Goal: Complete application form

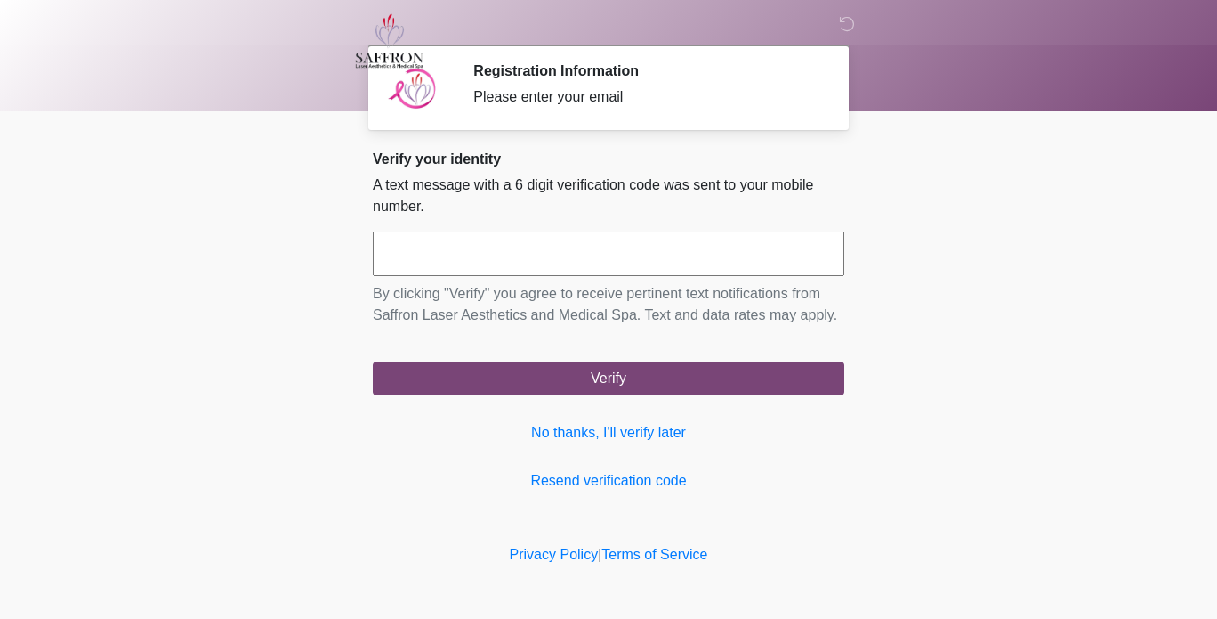
click at [766, 250] on input "text" at bounding box center [609, 253] width 472 height 44
type input "******"
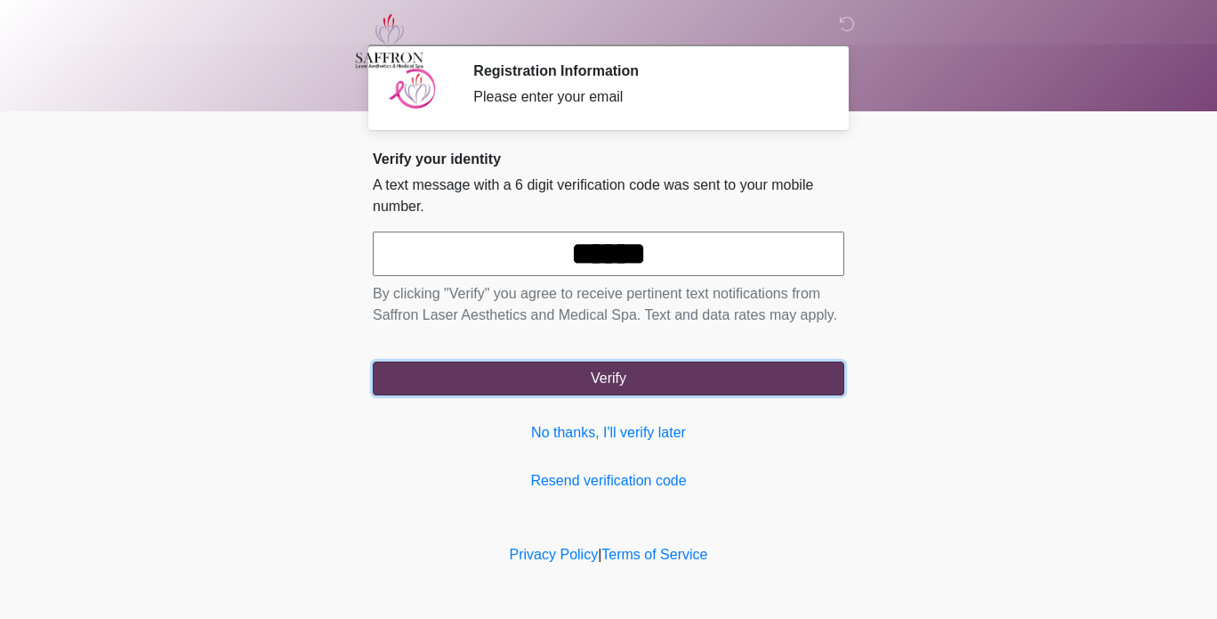
click at [782, 378] on button "Verify" at bounding box center [609, 378] width 472 height 34
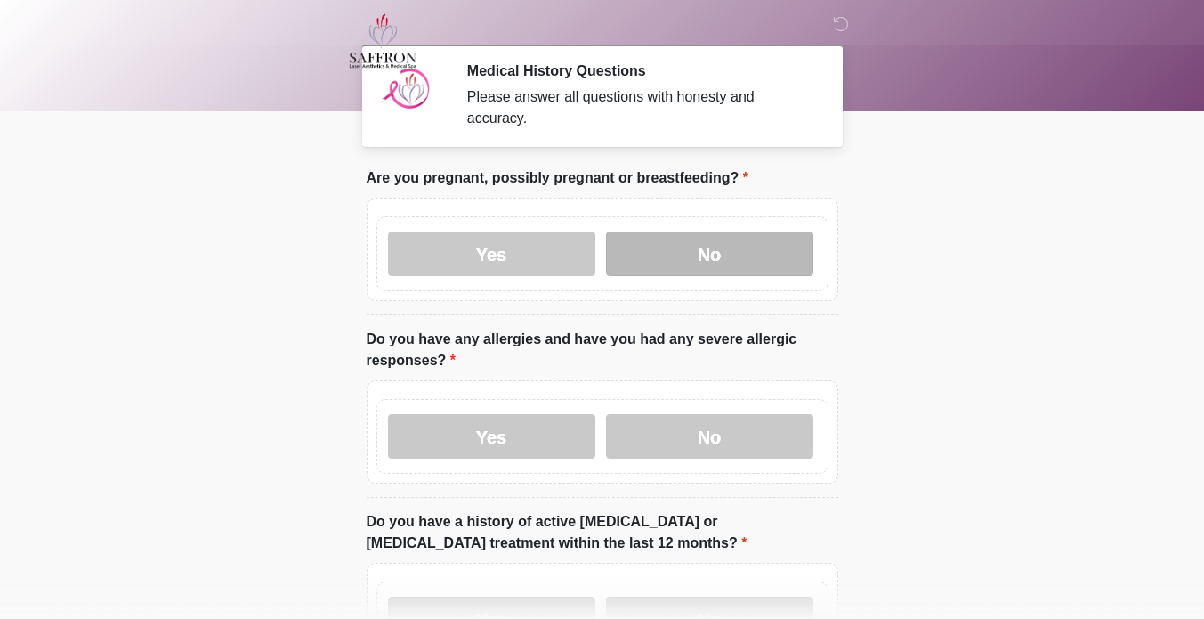
click at [772, 241] on label "No" at bounding box center [709, 253] width 207 height 44
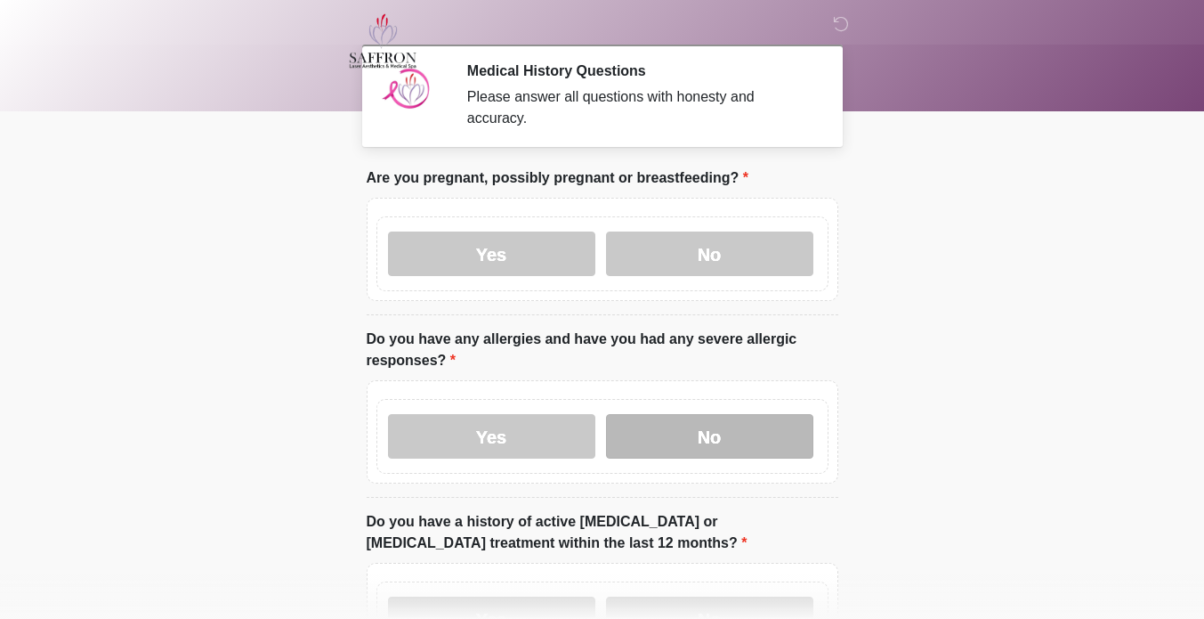
click at [756, 414] on label "No" at bounding box center [709, 436] width 207 height 44
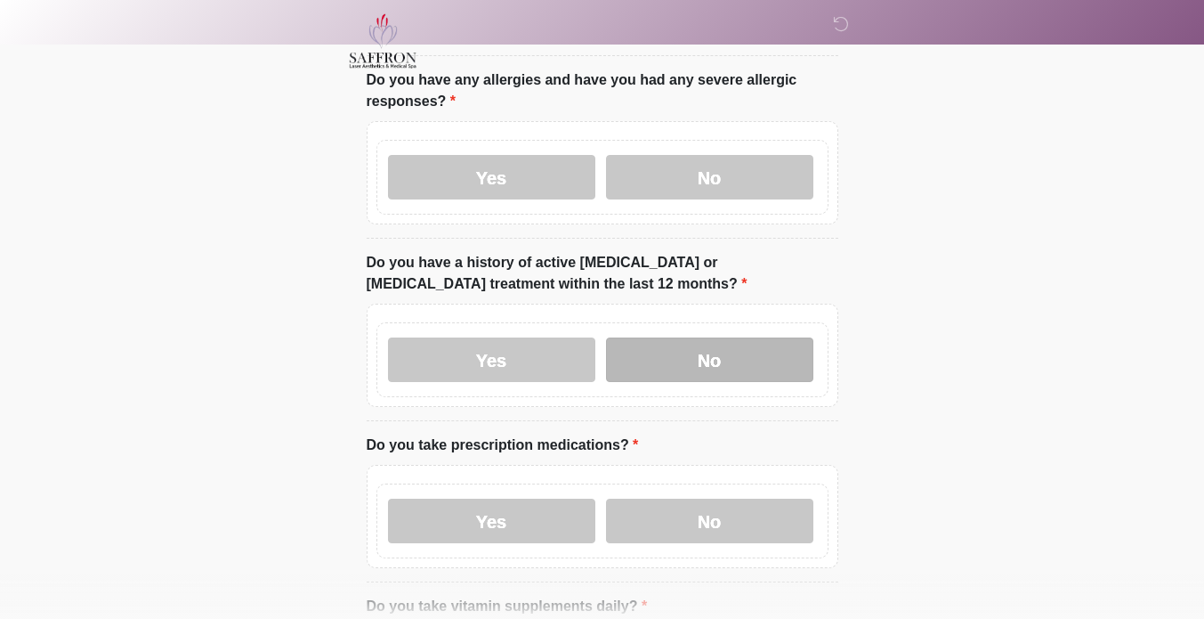
click at [777, 337] on label "No" at bounding box center [709, 359] width 207 height 44
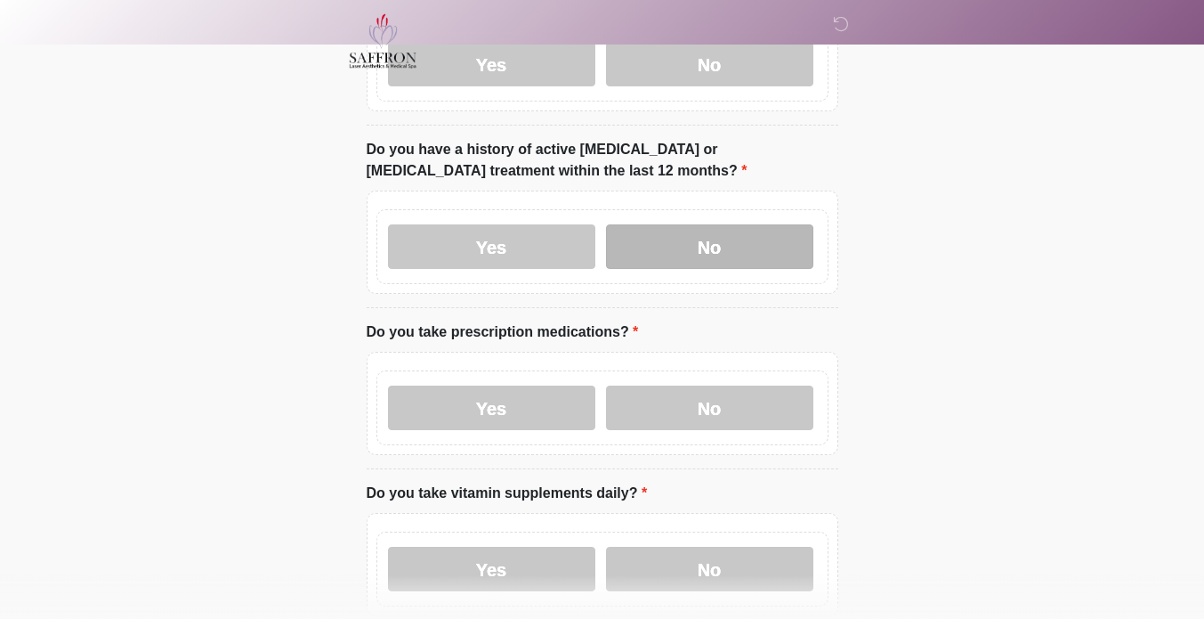
scroll to position [408, 0]
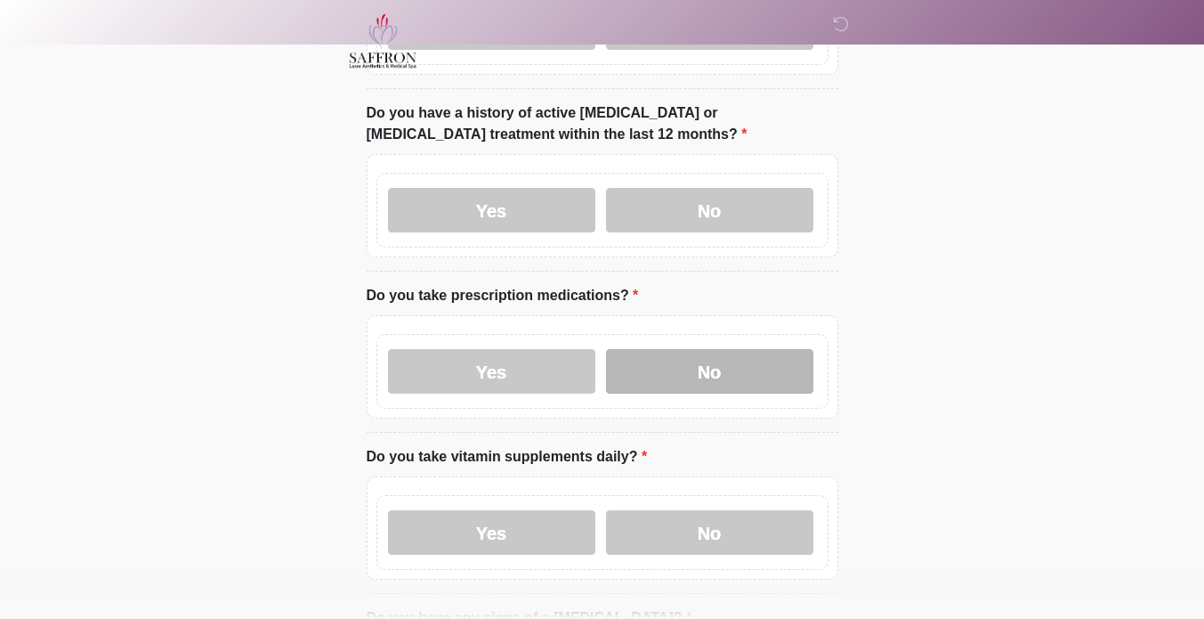
click at [758, 351] on label "No" at bounding box center [709, 371] width 207 height 44
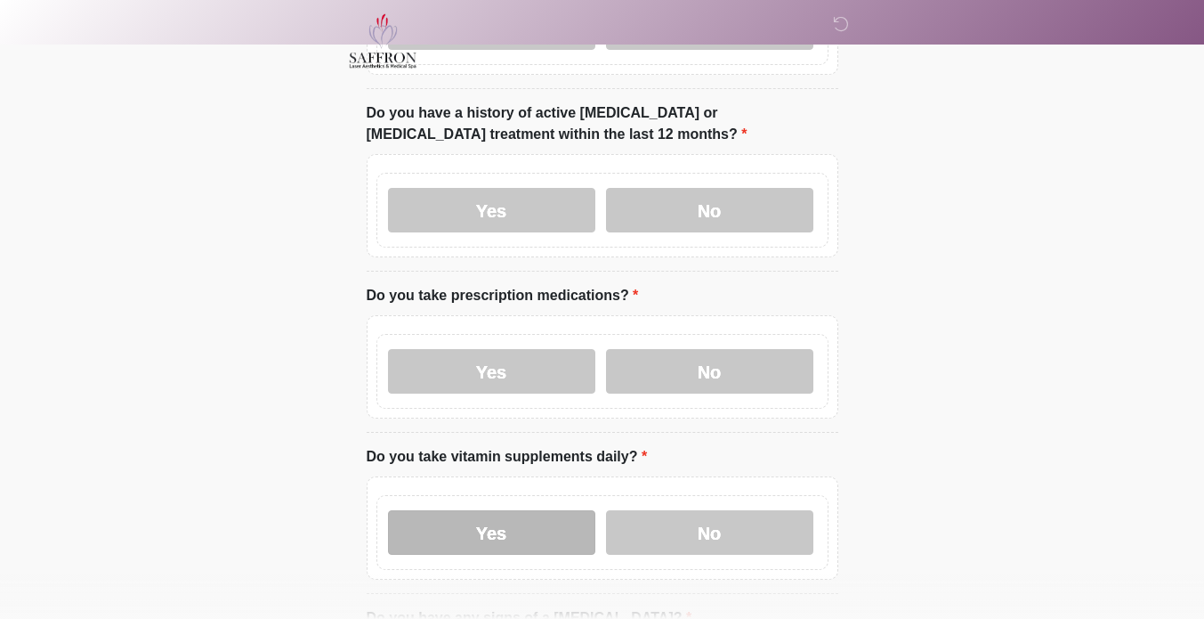
click at [538, 510] on label "Yes" at bounding box center [491, 532] width 207 height 44
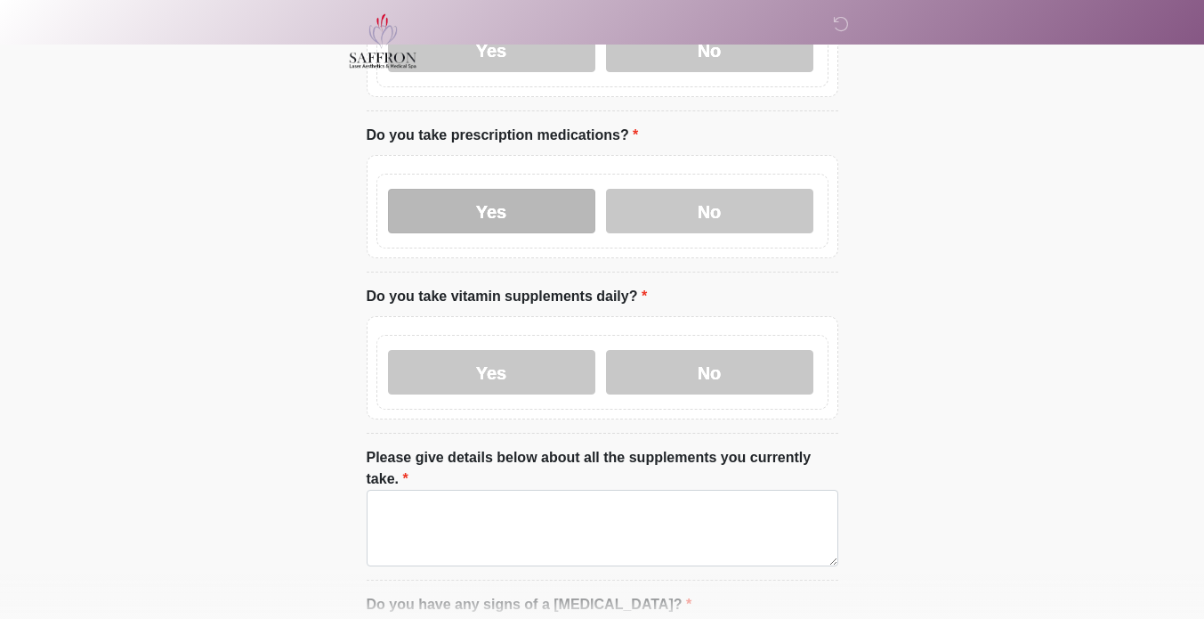
scroll to position [625, 0]
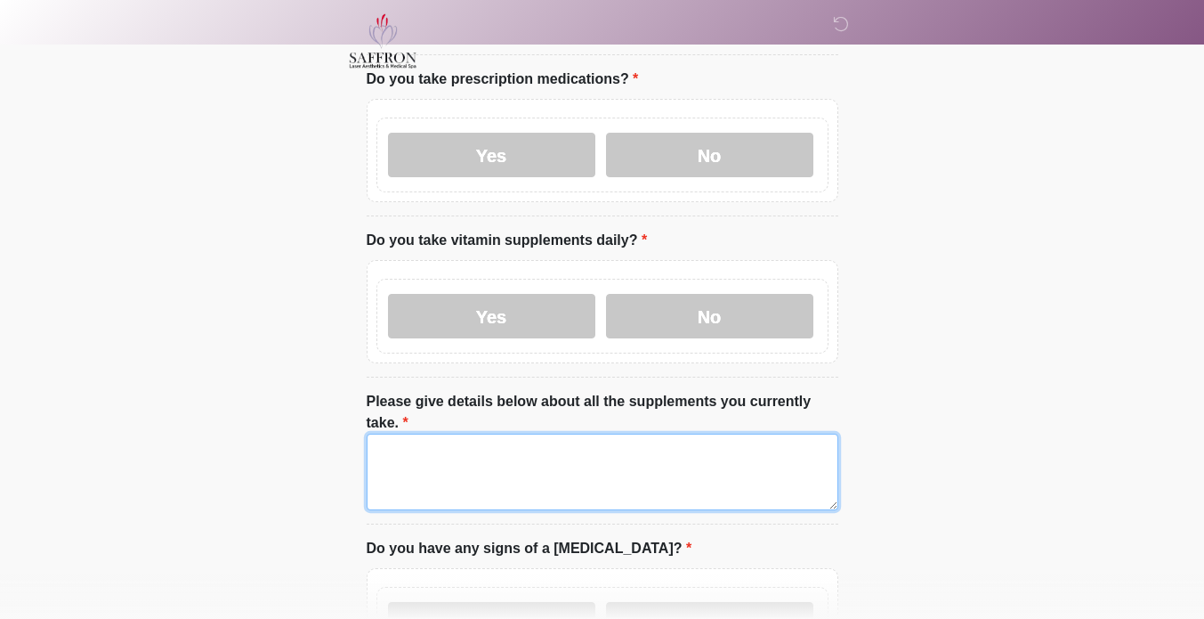
click at [650, 436] on textarea "Please give details below about all the supplements you currently take." at bounding box center [603, 471] width 472 height 77
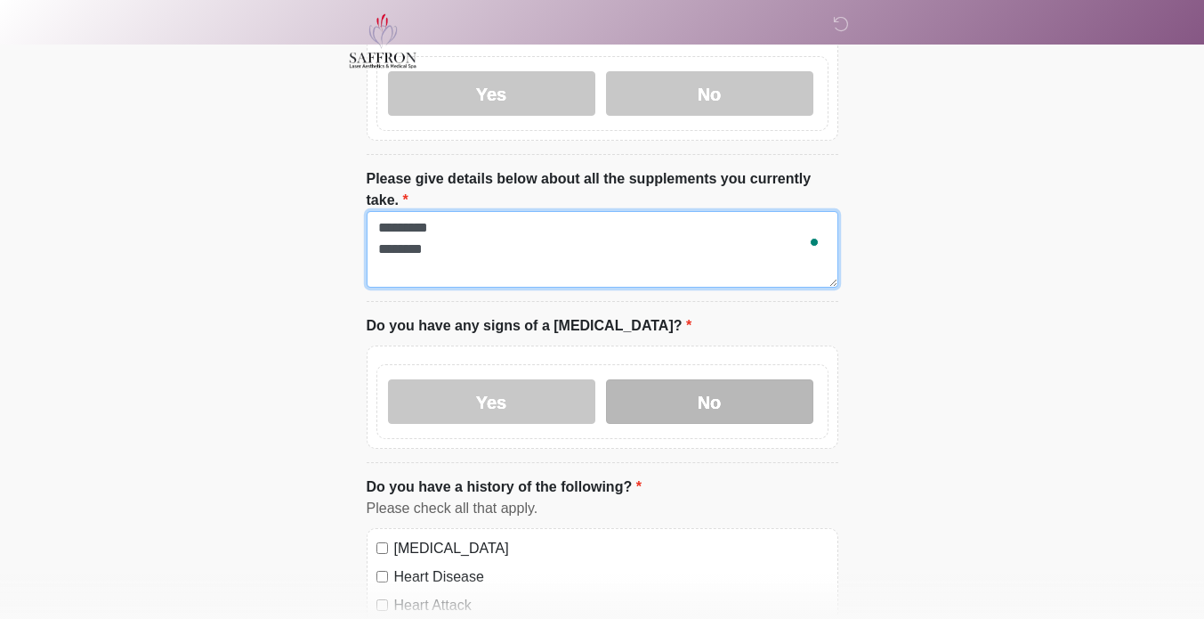
type textarea "********* *******"
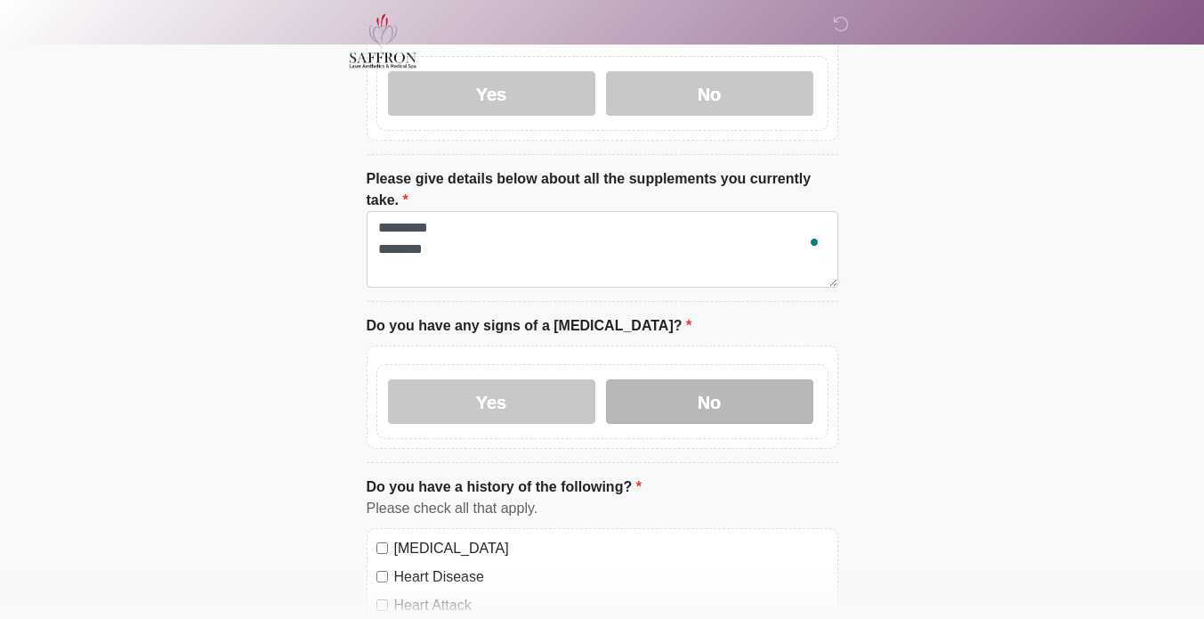
click at [727, 380] on label "No" at bounding box center [709, 401] width 207 height 44
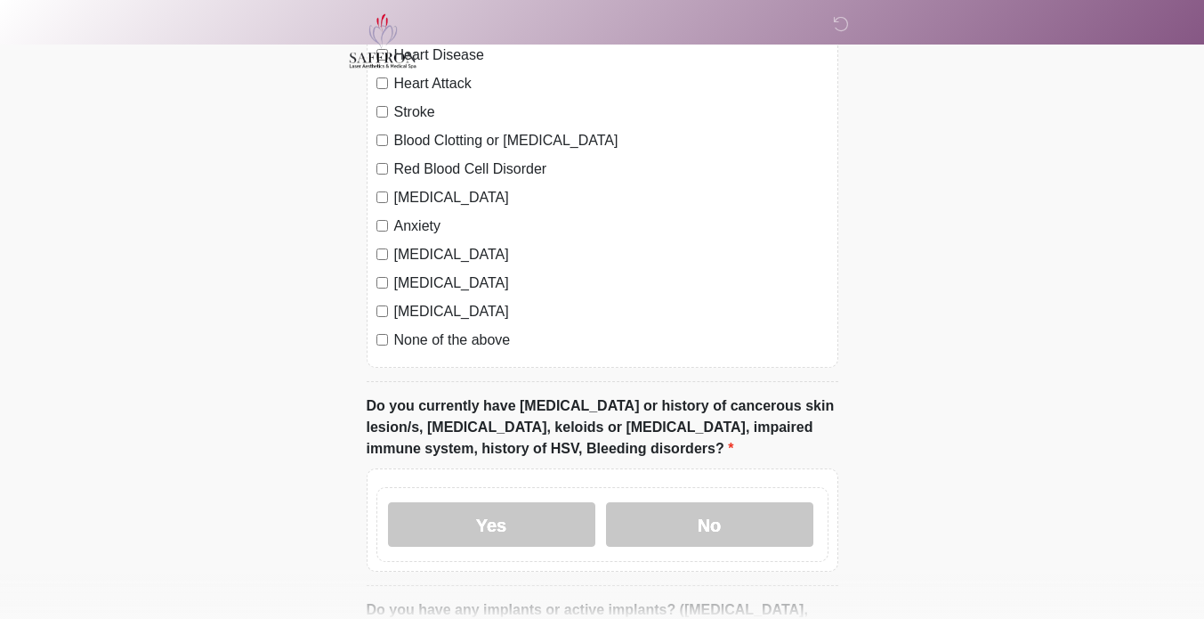
scroll to position [1395, 0]
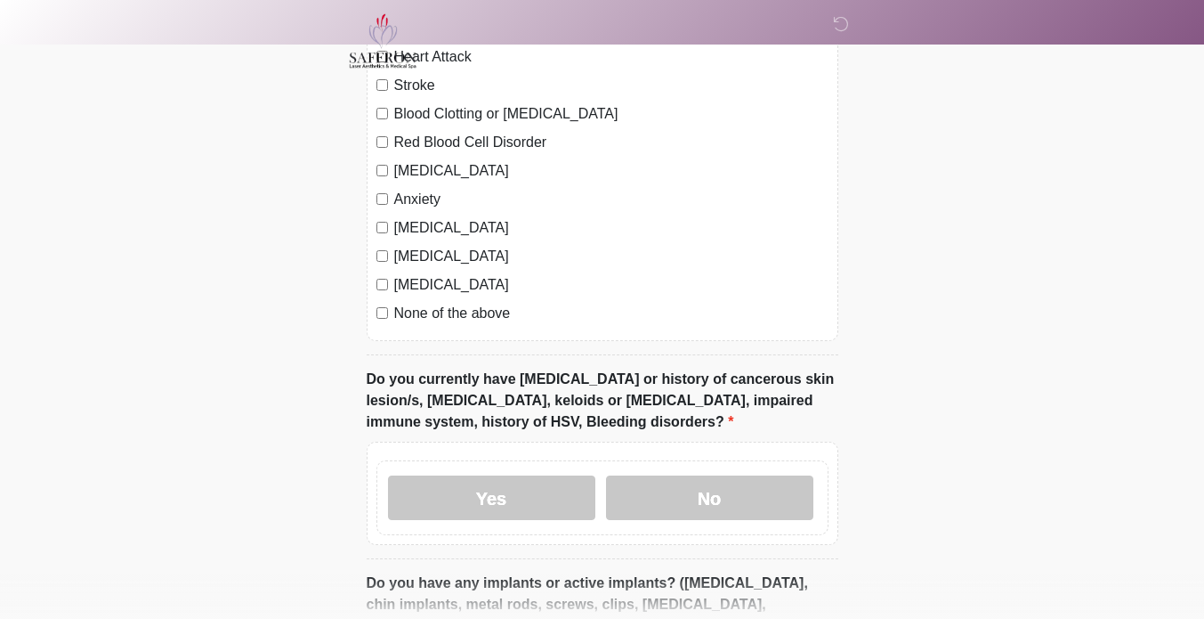
click at [399, 303] on label "None of the above" at bounding box center [611, 313] width 434 height 21
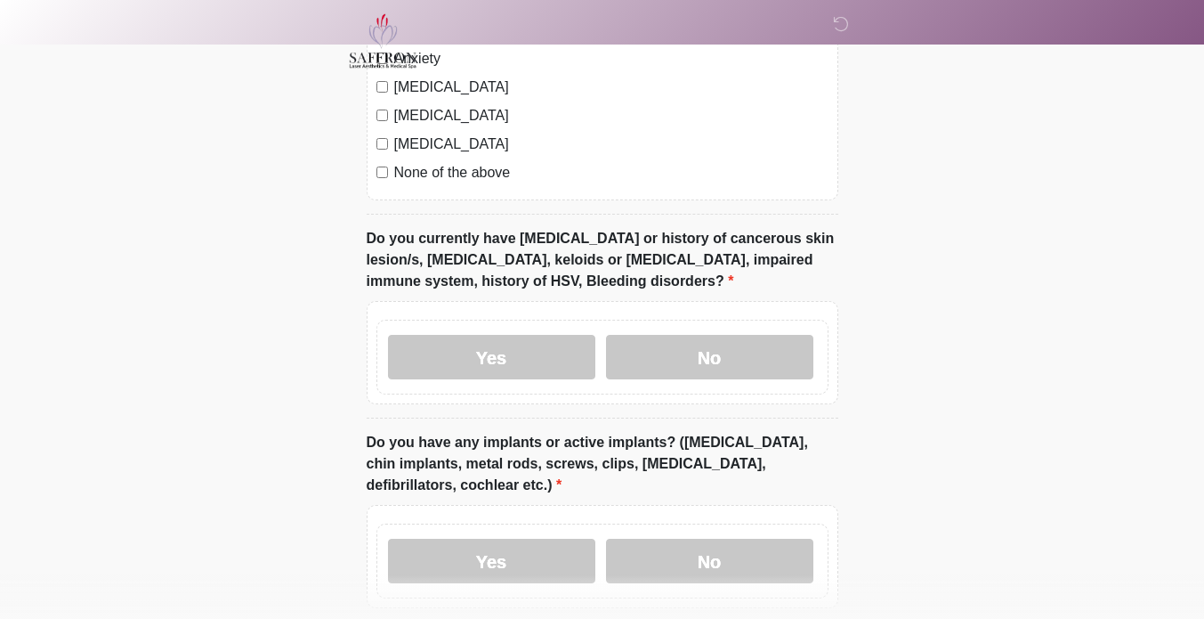
scroll to position [1537, 0]
click at [756, 334] on label "No" at bounding box center [709, 356] width 207 height 44
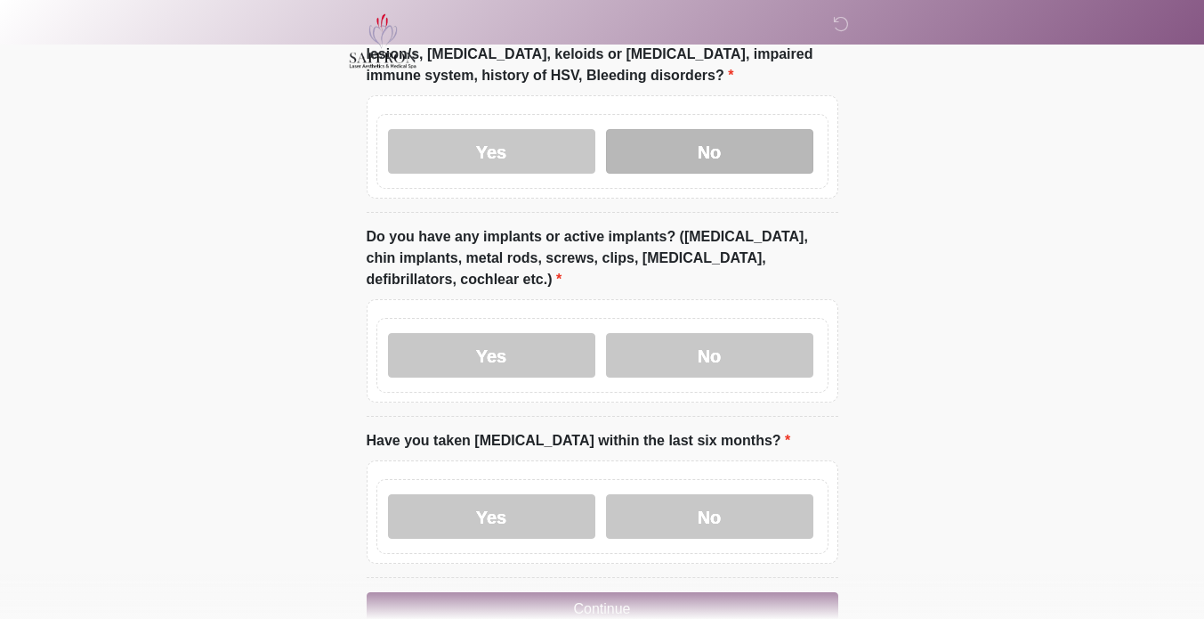
scroll to position [1749, 0]
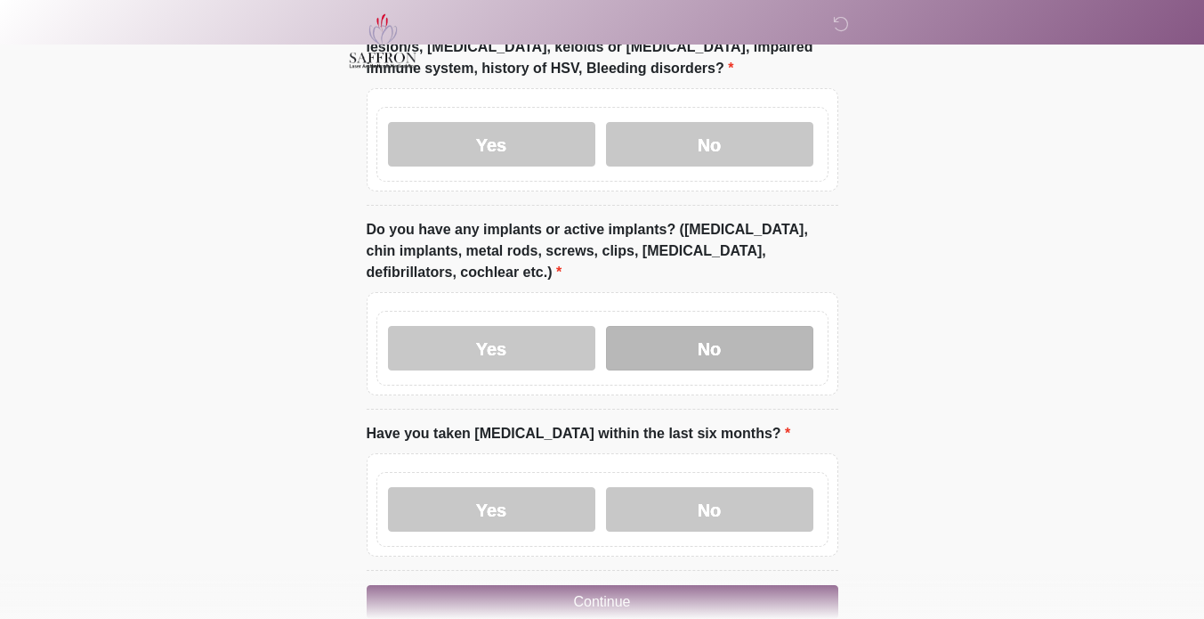
click at [807, 326] on label "No" at bounding box center [709, 348] width 207 height 44
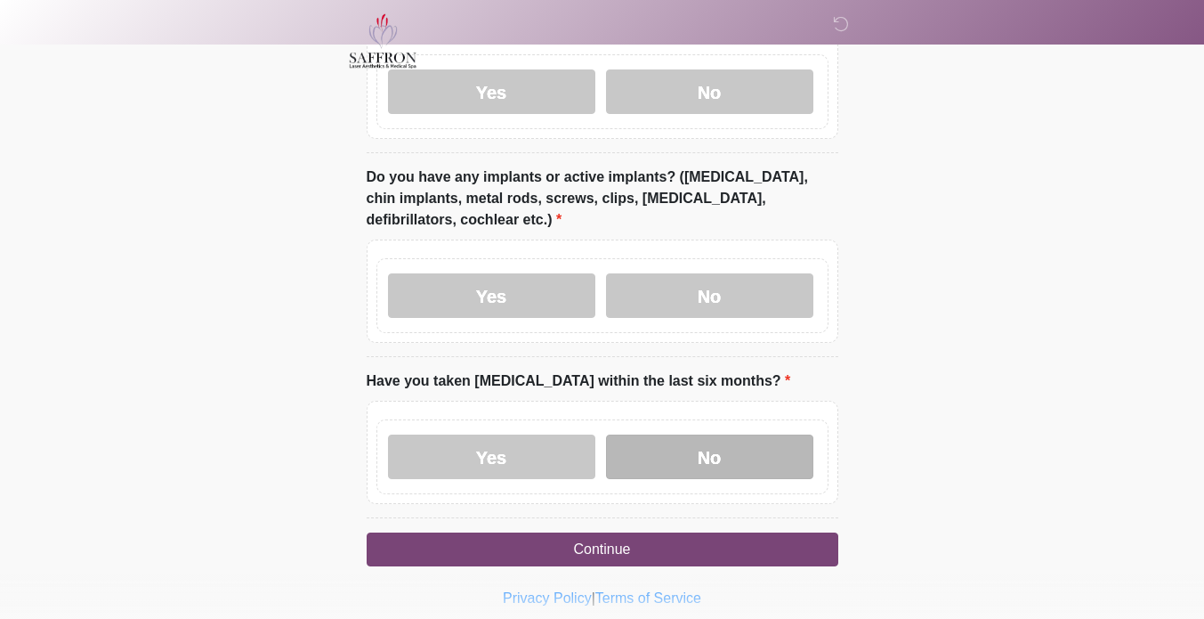
click at [773, 434] on label "No" at bounding box center [709, 456] width 207 height 44
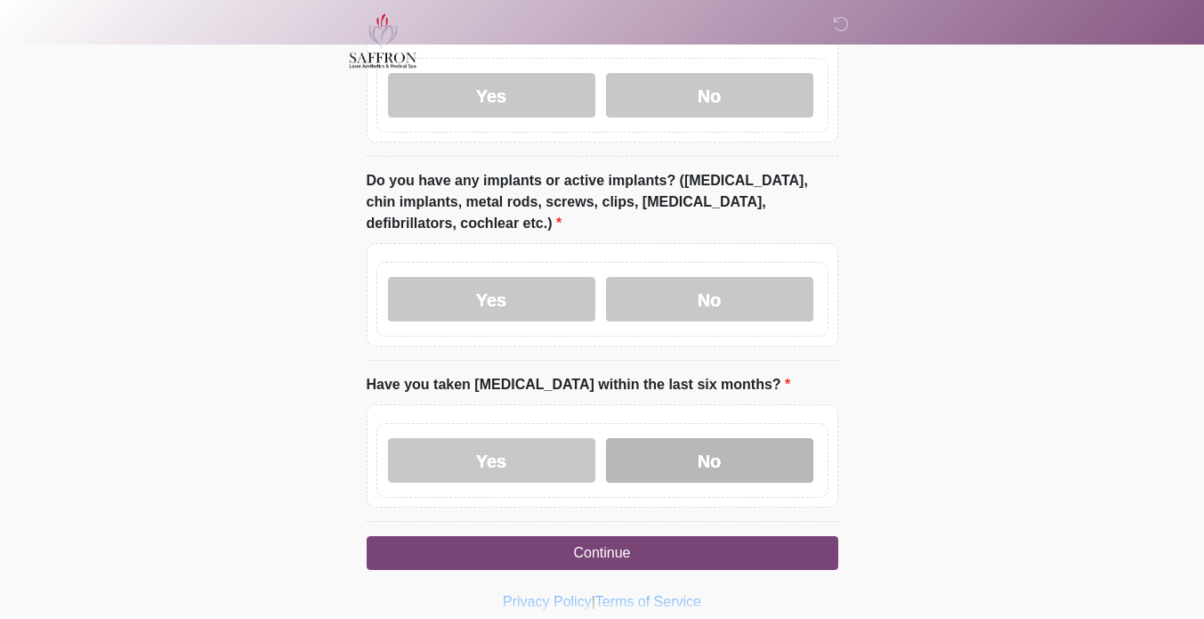
scroll to position [1795, 0]
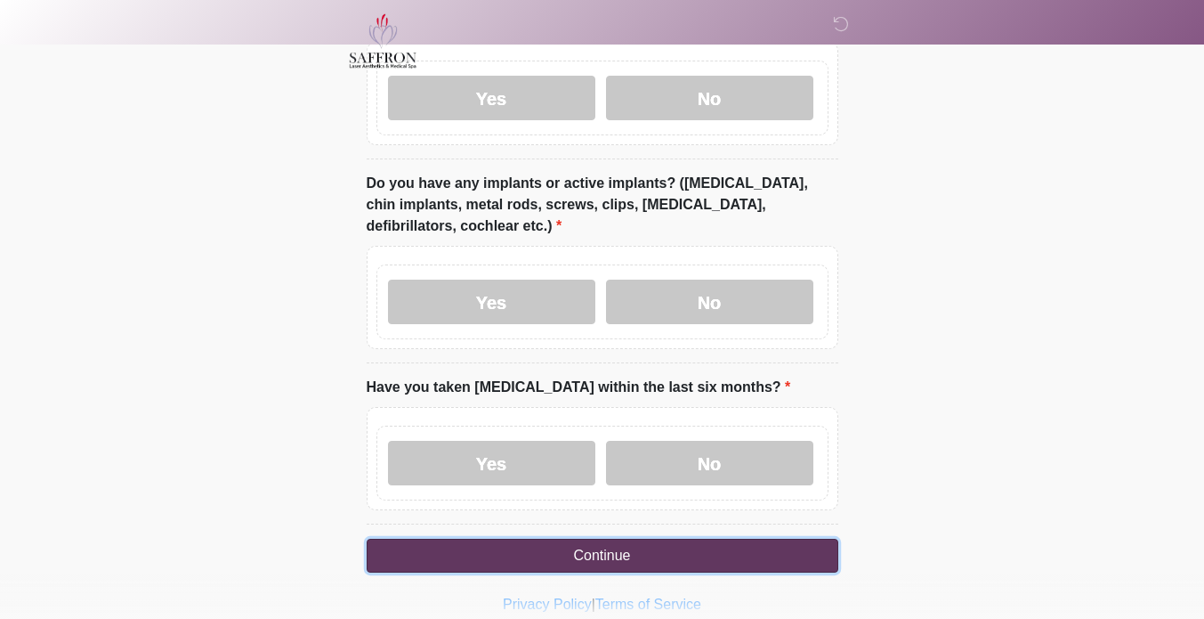
click at [731, 538] on button "Continue" at bounding box center [603, 555] width 472 height 34
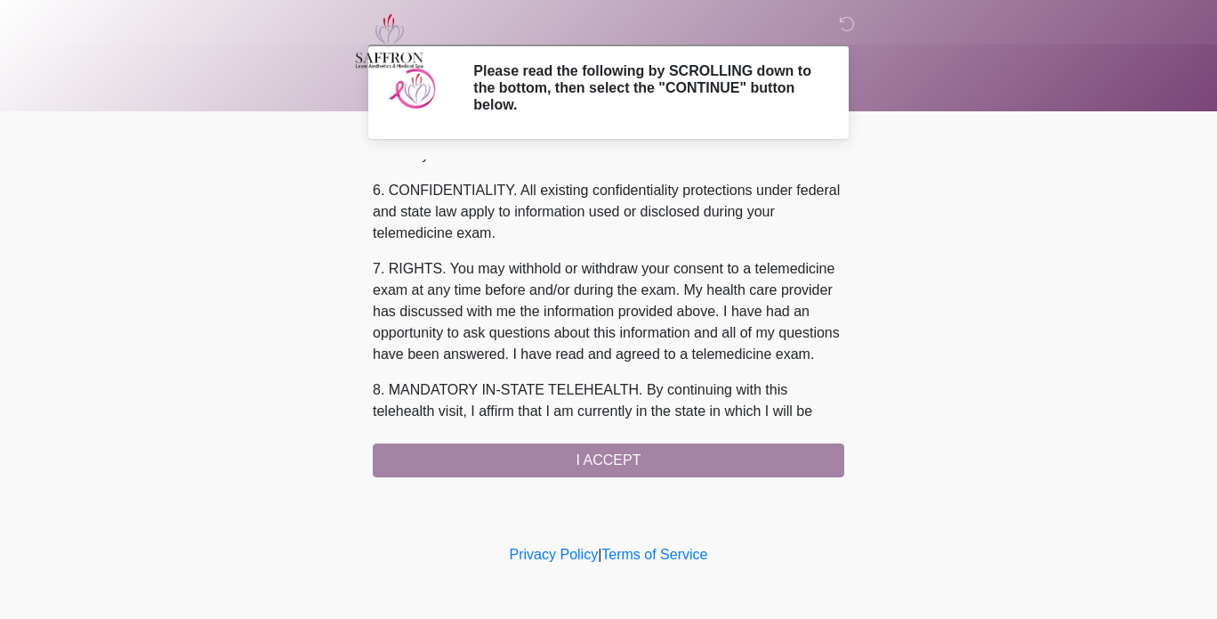
scroll to position [791, 0]
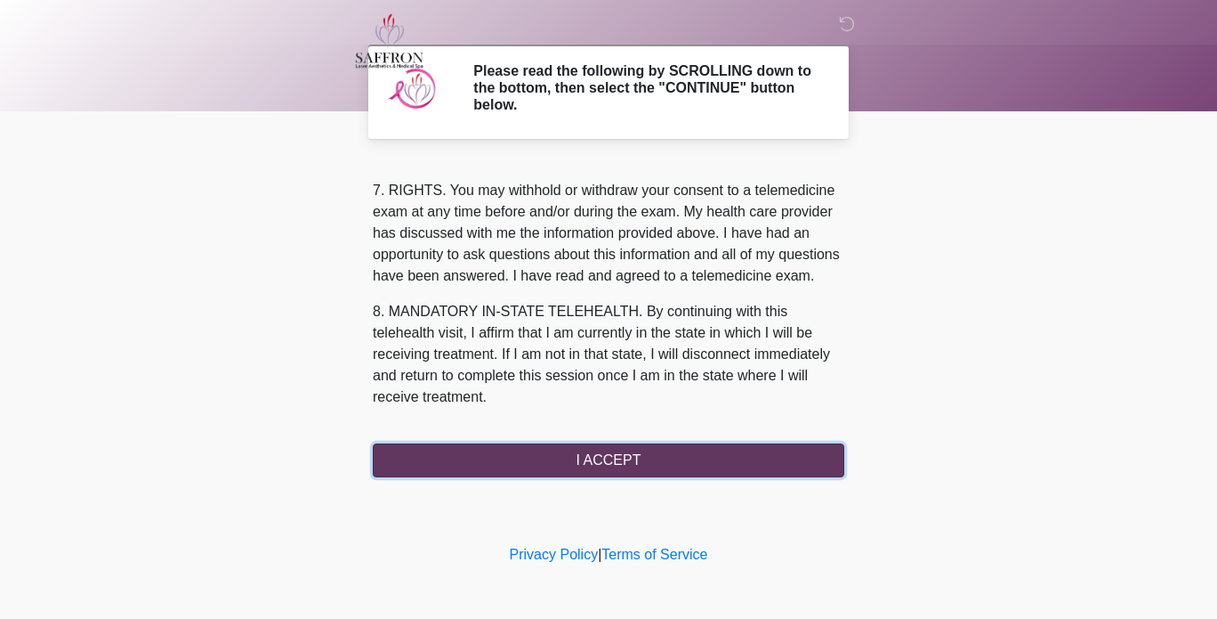
click at [681, 471] on button "I ACCEPT" at bounding box center [609, 460] width 472 height 34
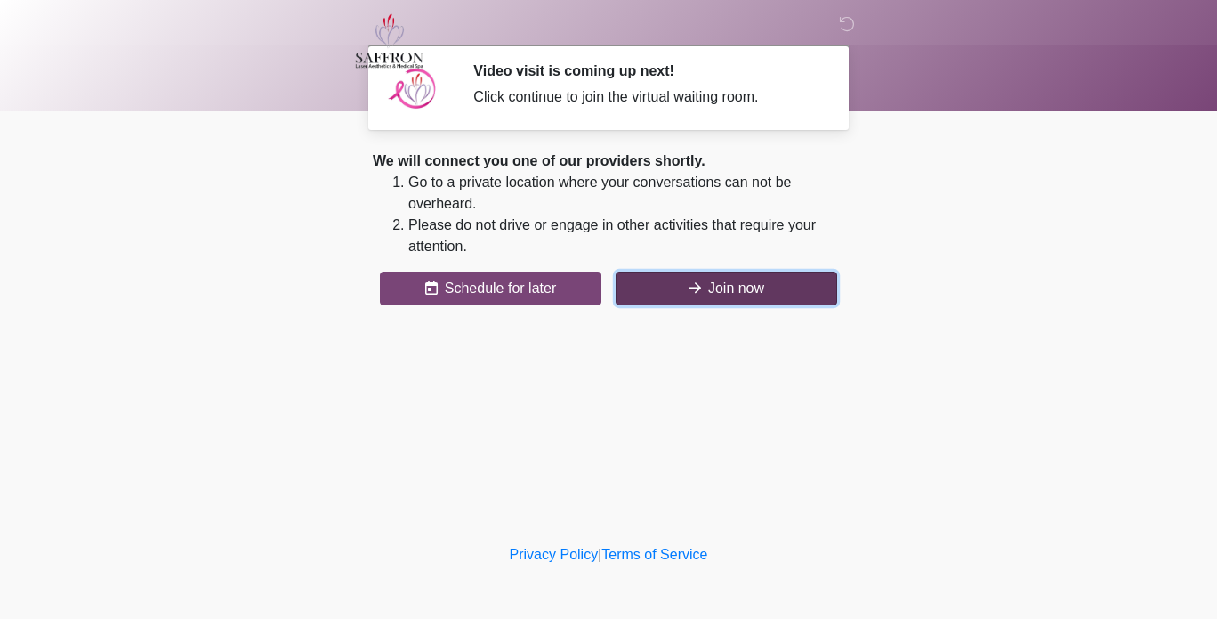
click at [834, 279] on button "Join now" at bounding box center [727, 288] width 222 height 34
